Goal: Task Accomplishment & Management: Manage account settings

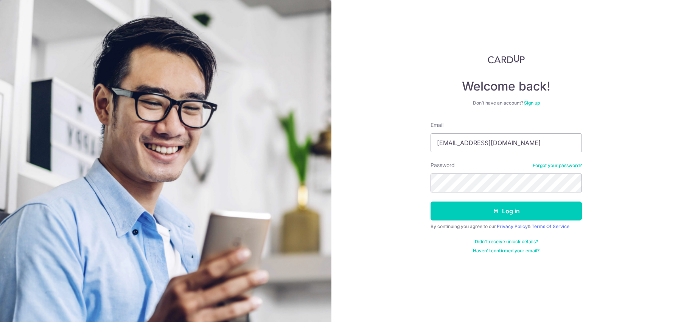
type input "[EMAIL_ADDRESS][DOMAIN_NAME]"
click at [431, 201] on button "Log in" at bounding box center [506, 210] width 151 height 19
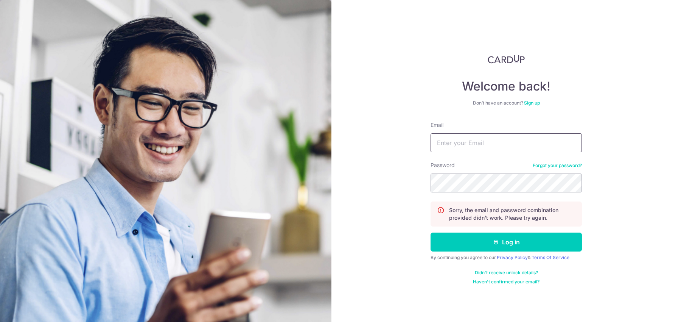
click at [450, 140] on input "Email" at bounding box center [506, 142] width 151 height 19
type input "[EMAIL_ADDRESS][DOMAIN_NAME]"
click at [431, 232] on button "Log in" at bounding box center [506, 241] width 151 height 19
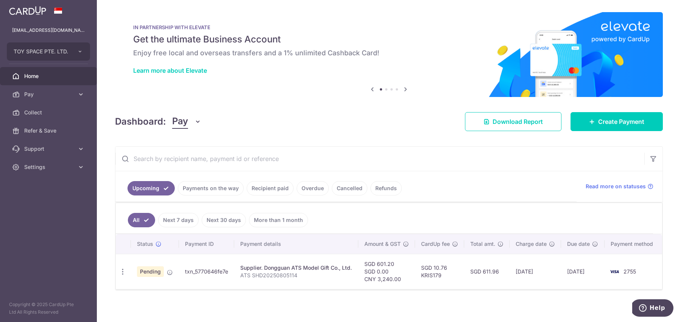
scroll to position [1, 0]
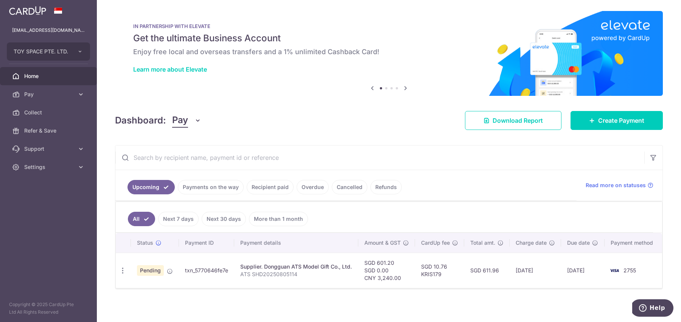
click at [217, 219] on link "Next 30 days" at bounding box center [224, 219] width 44 height 14
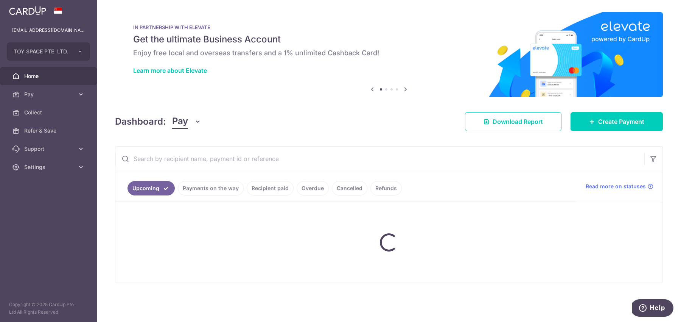
scroll to position [0, 0]
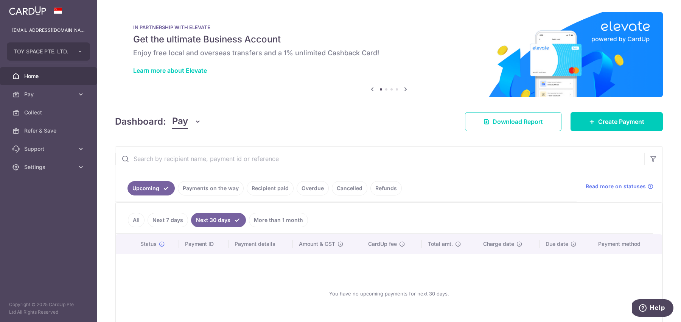
click at [132, 220] on link "All" at bounding box center [136, 220] width 17 height 14
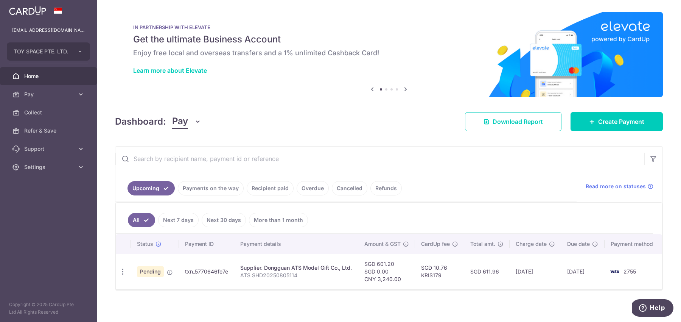
click at [220, 270] on td "txn_5770646fe7e" at bounding box center [206, 271] width 55 height 35
copy tr "txn_5770646fe7e"
